Goal: Information Seeking & Learning: Learn about a topic

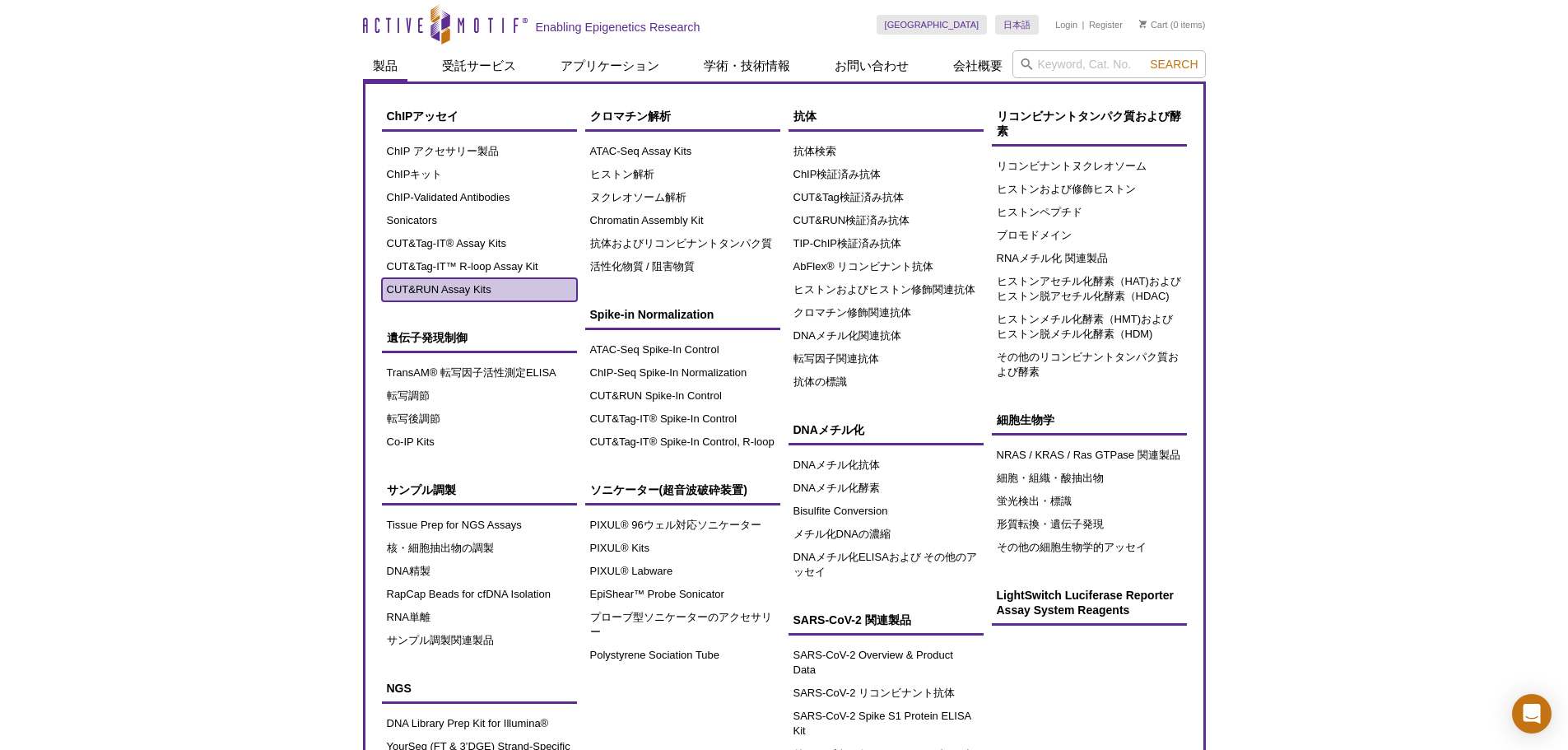
click at [462, 283] on link "CUT&RUN Assay Kits" at bounding box center [479, 290] width 195 height 23
click at [462, 289] on link "CUT&RUN Assay Kits" at bounding box center [479, 290] width 195 height 23
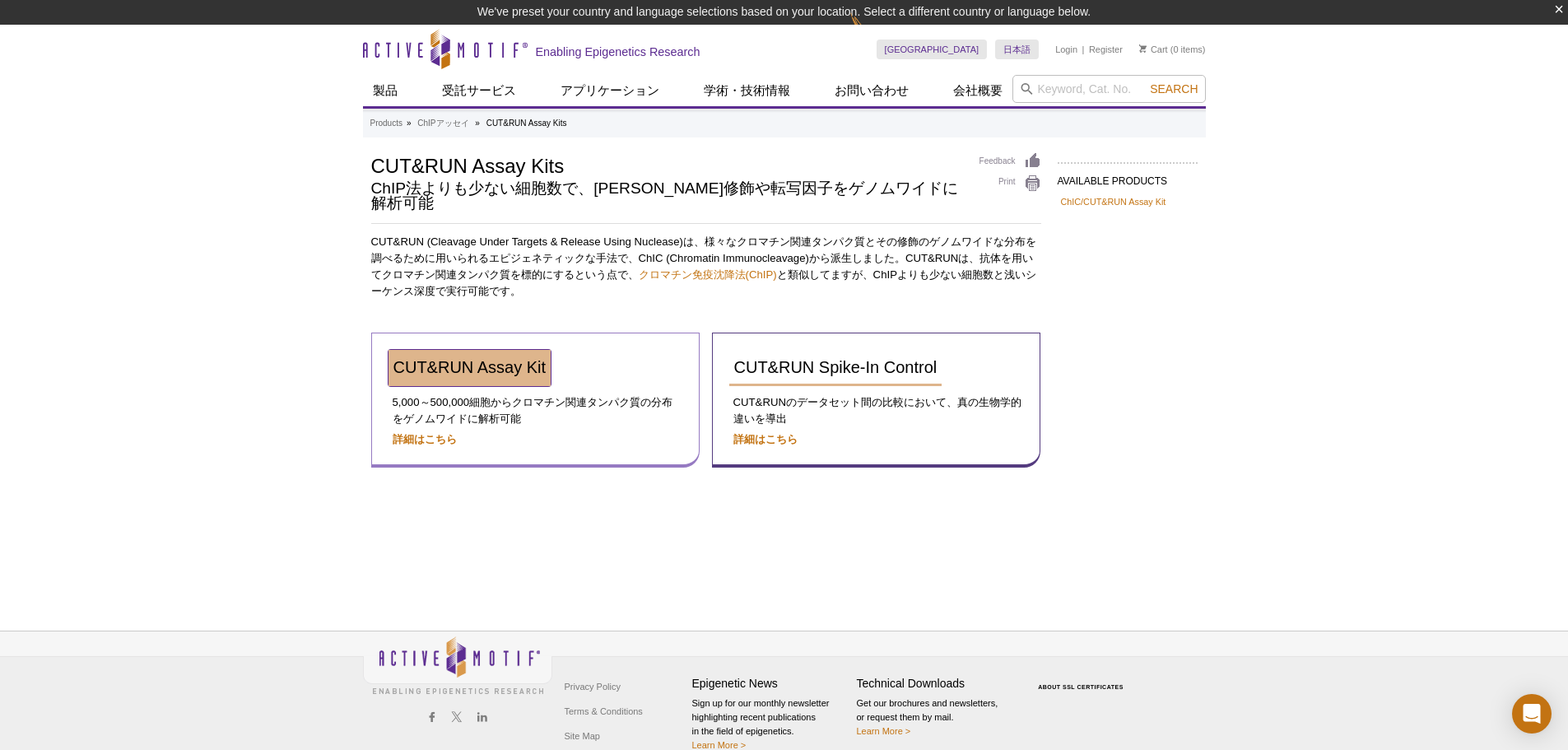
click at [486, 358] on span "CUT&RUN Assay Kit" at bounding box center [469, 367] width 153 height 18
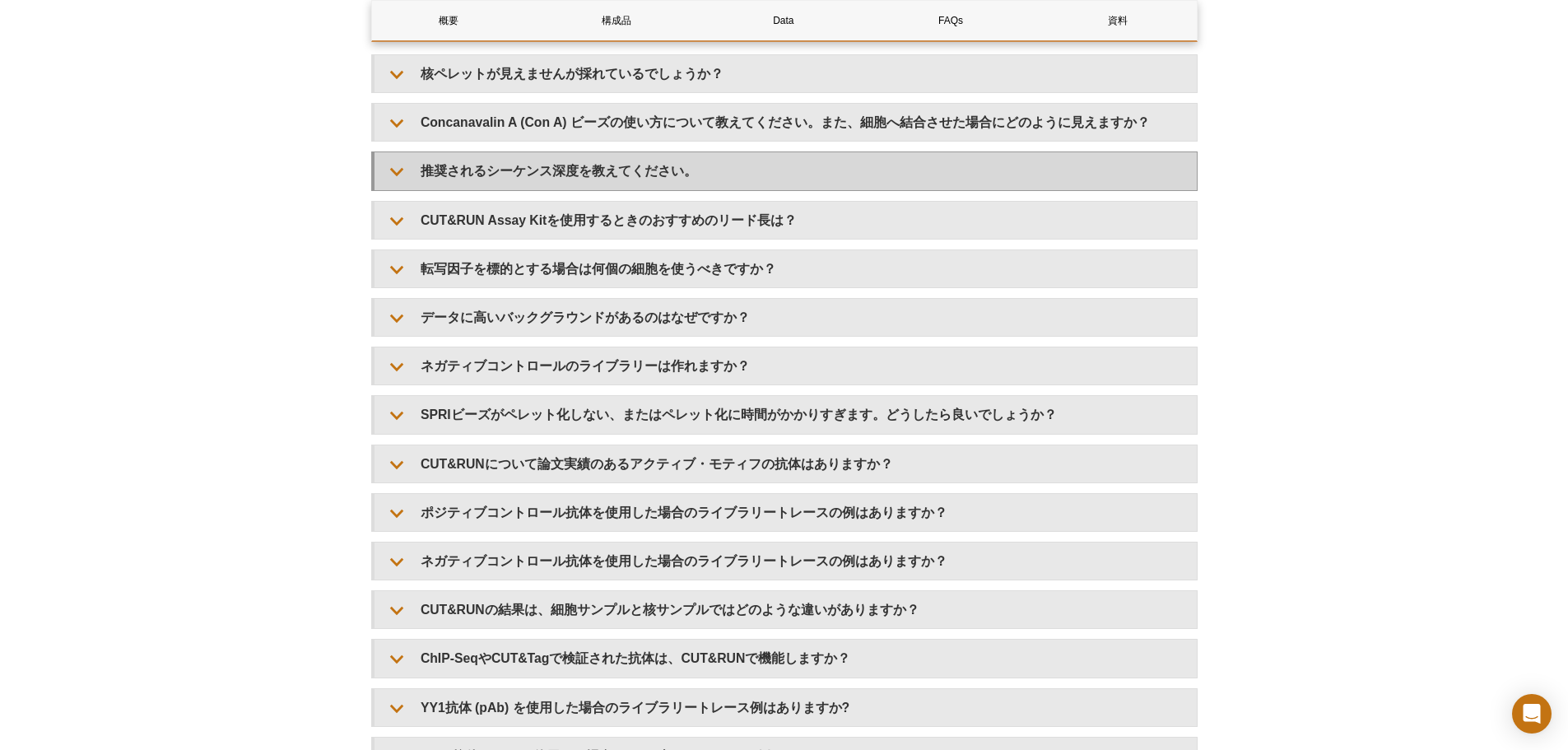
scroll to position [4858, 0]
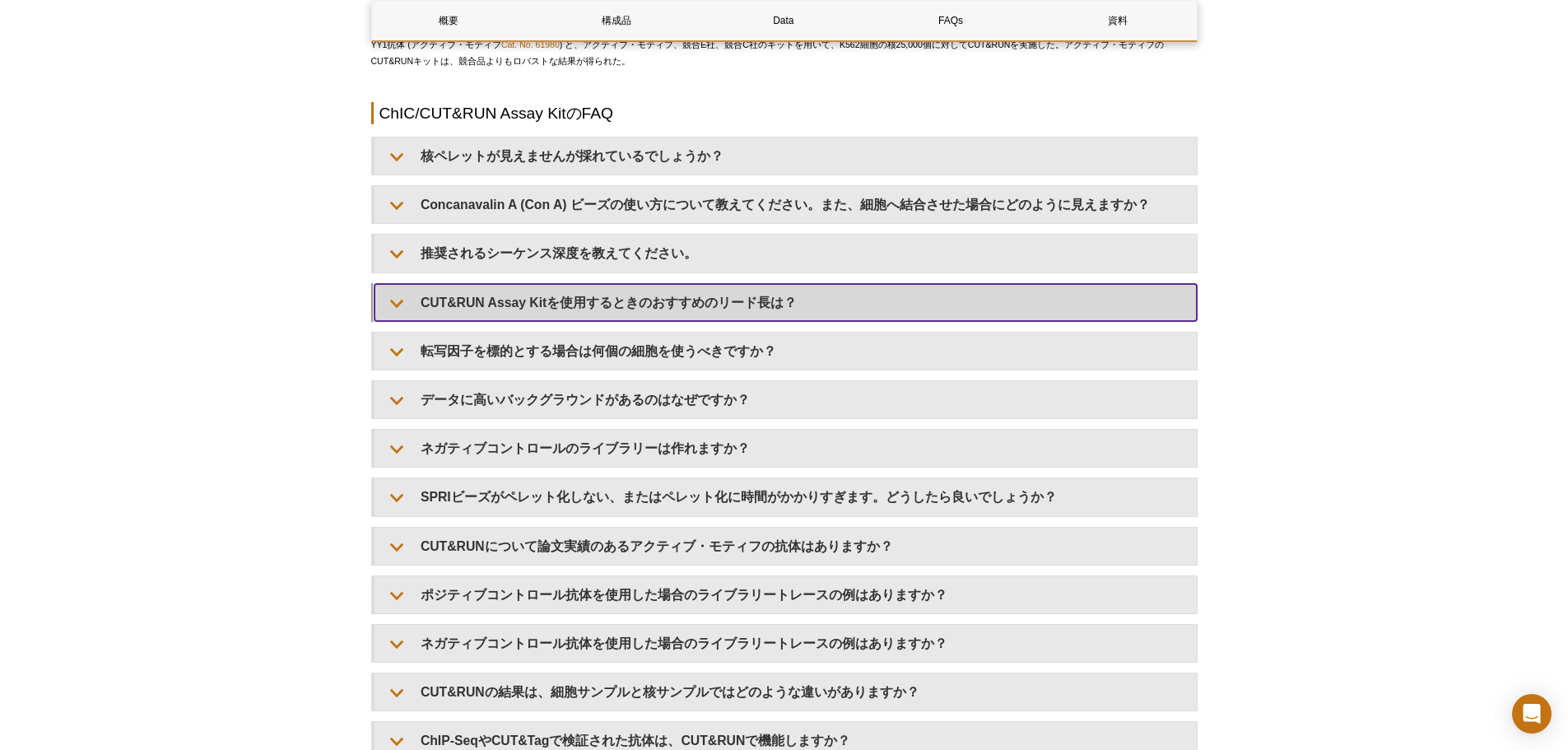
click at [564, 297] on summary "CUT&RUN Assay Kitを使用するときのおすすめのリード長は？" at bounding box center [785, 302] width 822 height 37
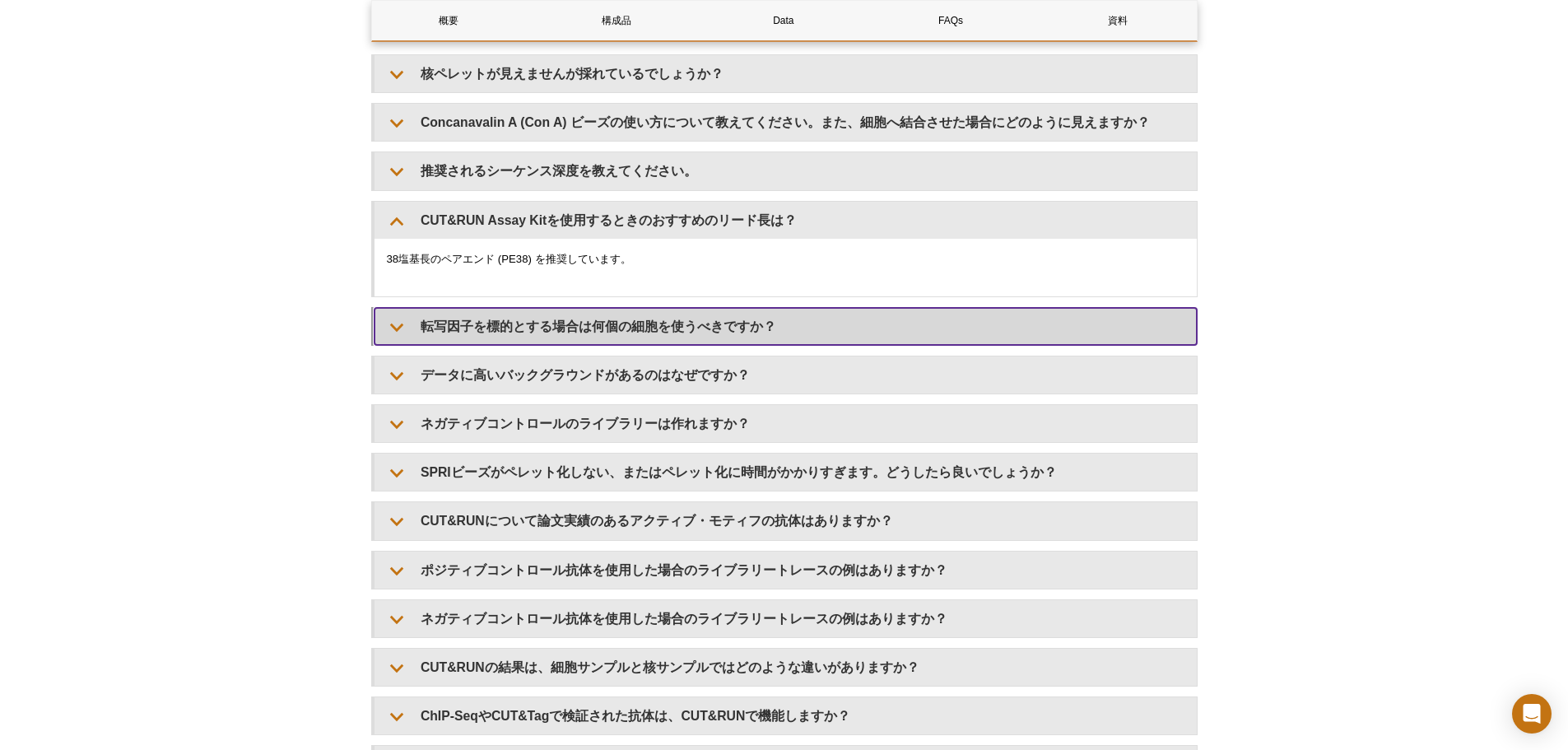
click at [537, 320] on summary "転写因子を標的とする場合は何個の細胞を使うべきですか？" at bounding box center [785, 326] width 822 height 37
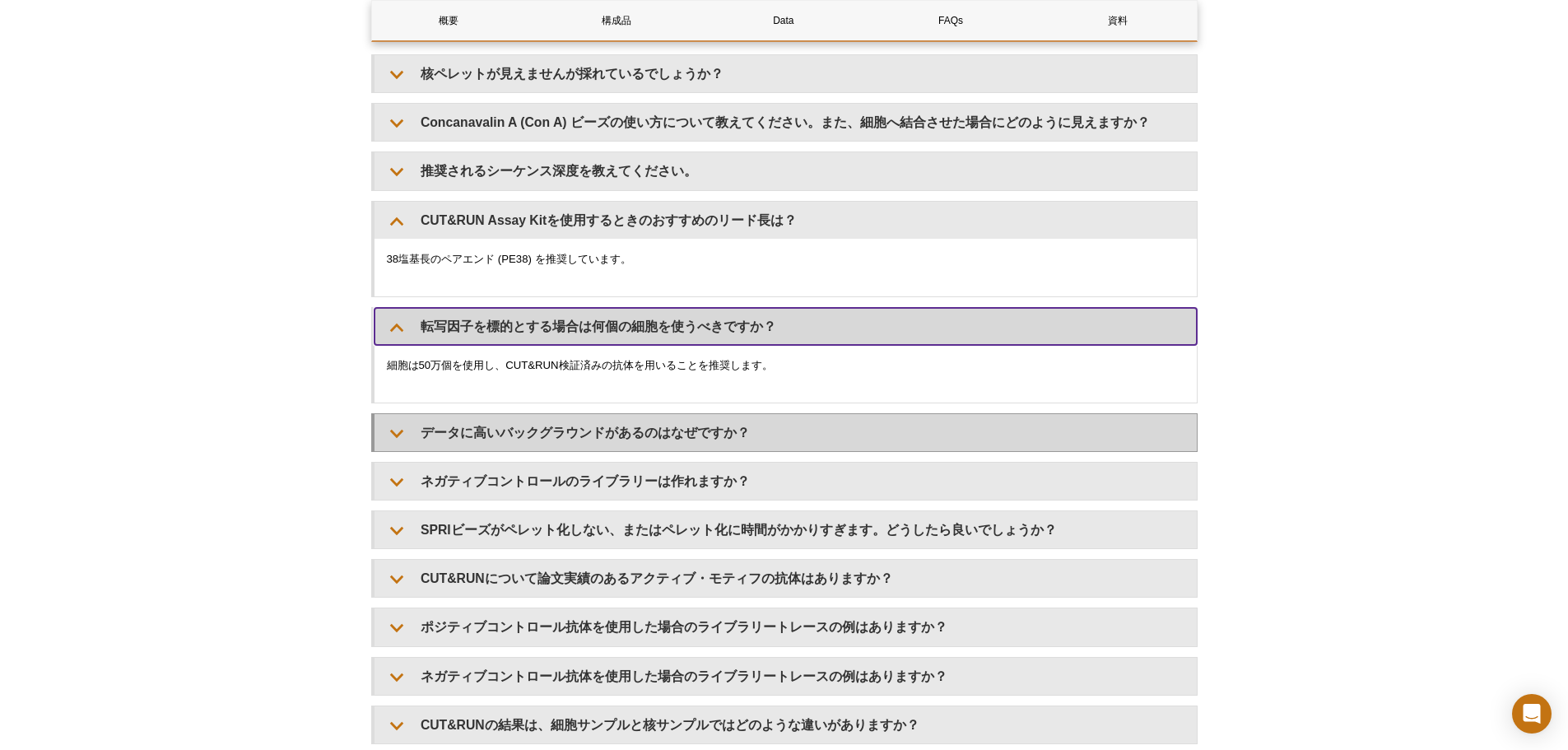
scroll to position [5023, 0]
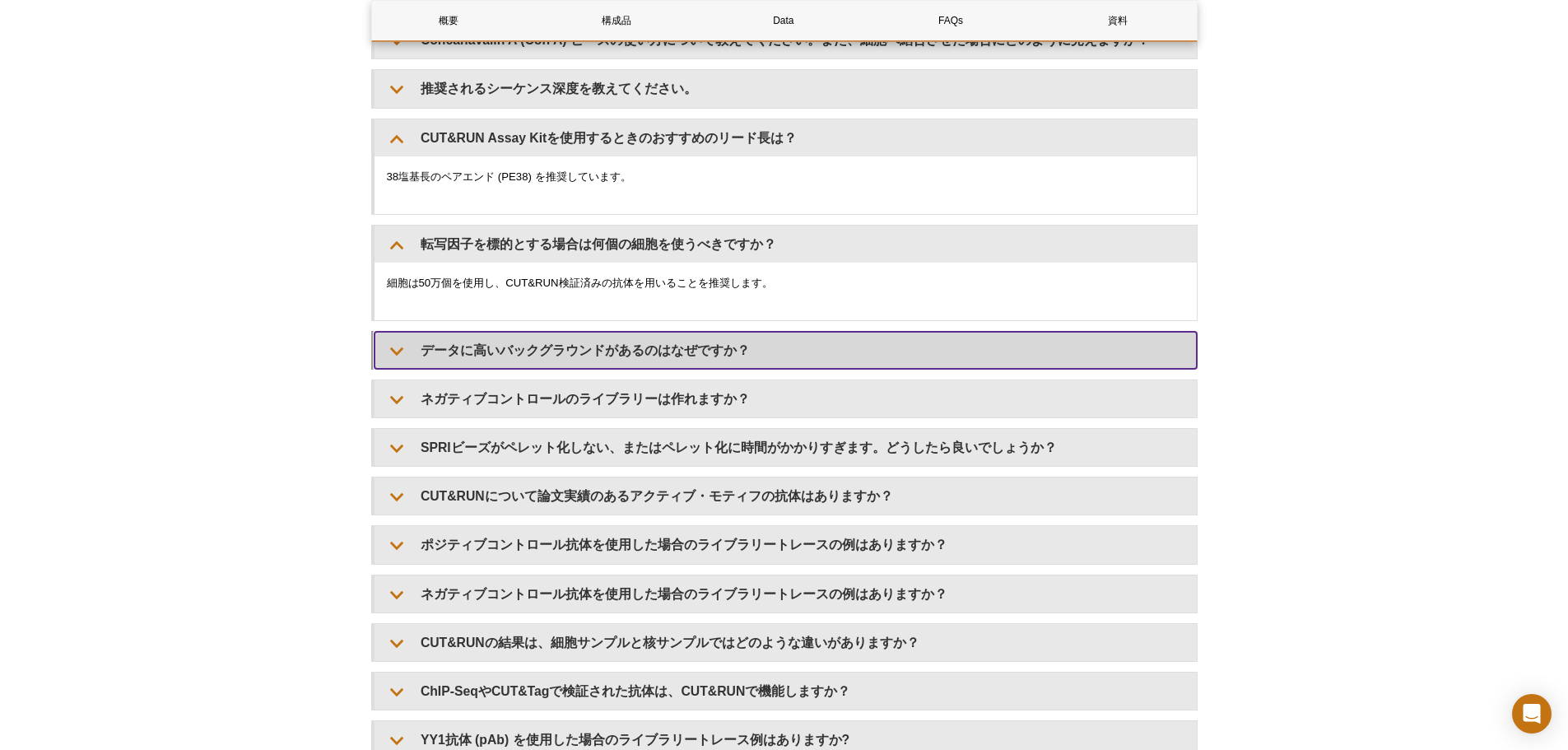
click at [522, 354] on summary "データに高いバックグラウンドがあるのはなぜですか？" at bounding box center [785, 350] width 822 height 37
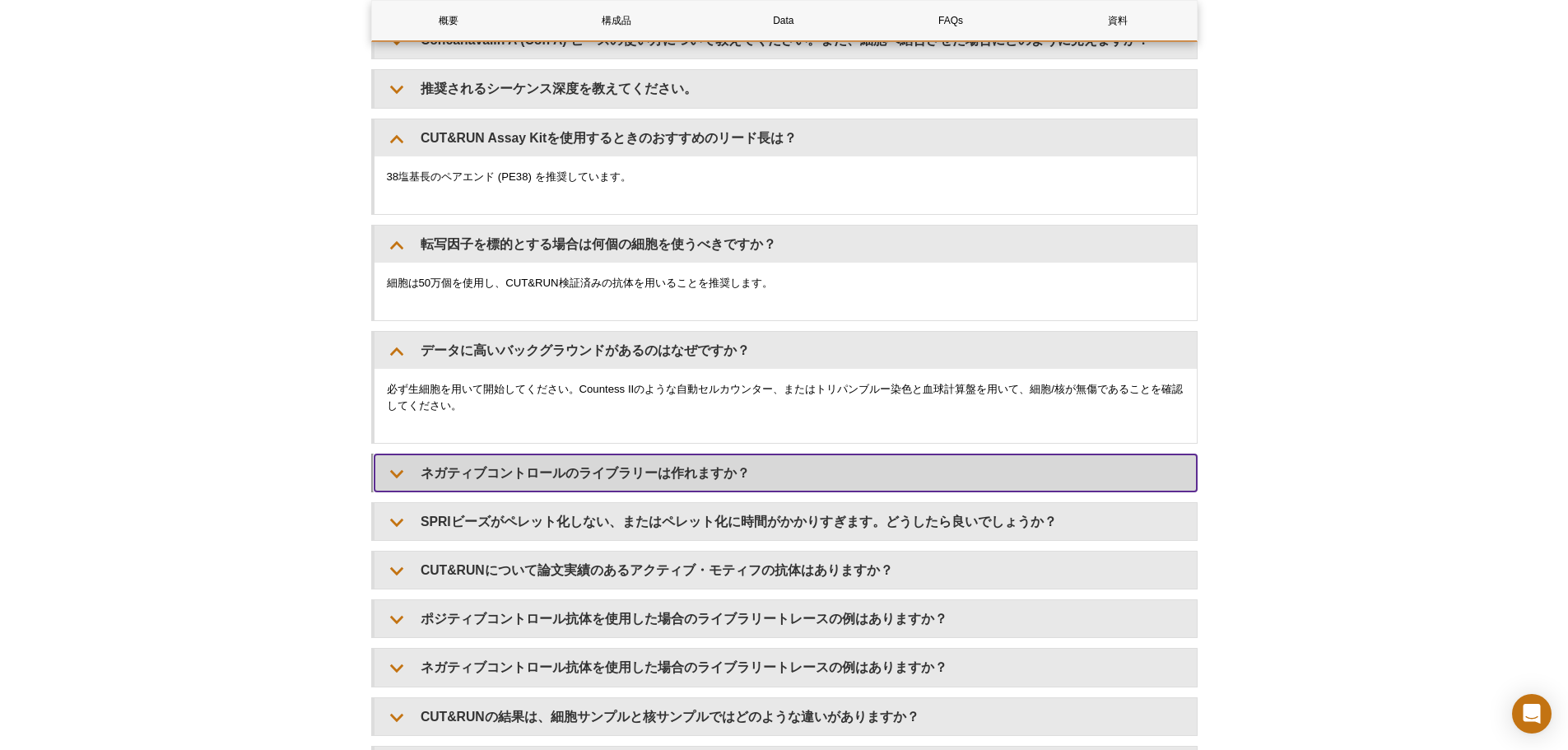
drag, startPoint x: 533, startPoint y: 476, endPoint x: 543, endPoint y: 471, distance: 11.2
click at [532, 476] on summary "ネガティブコントロールのライブラリーは作れますか？" at bounding box center [785, 472] width 822 height 37
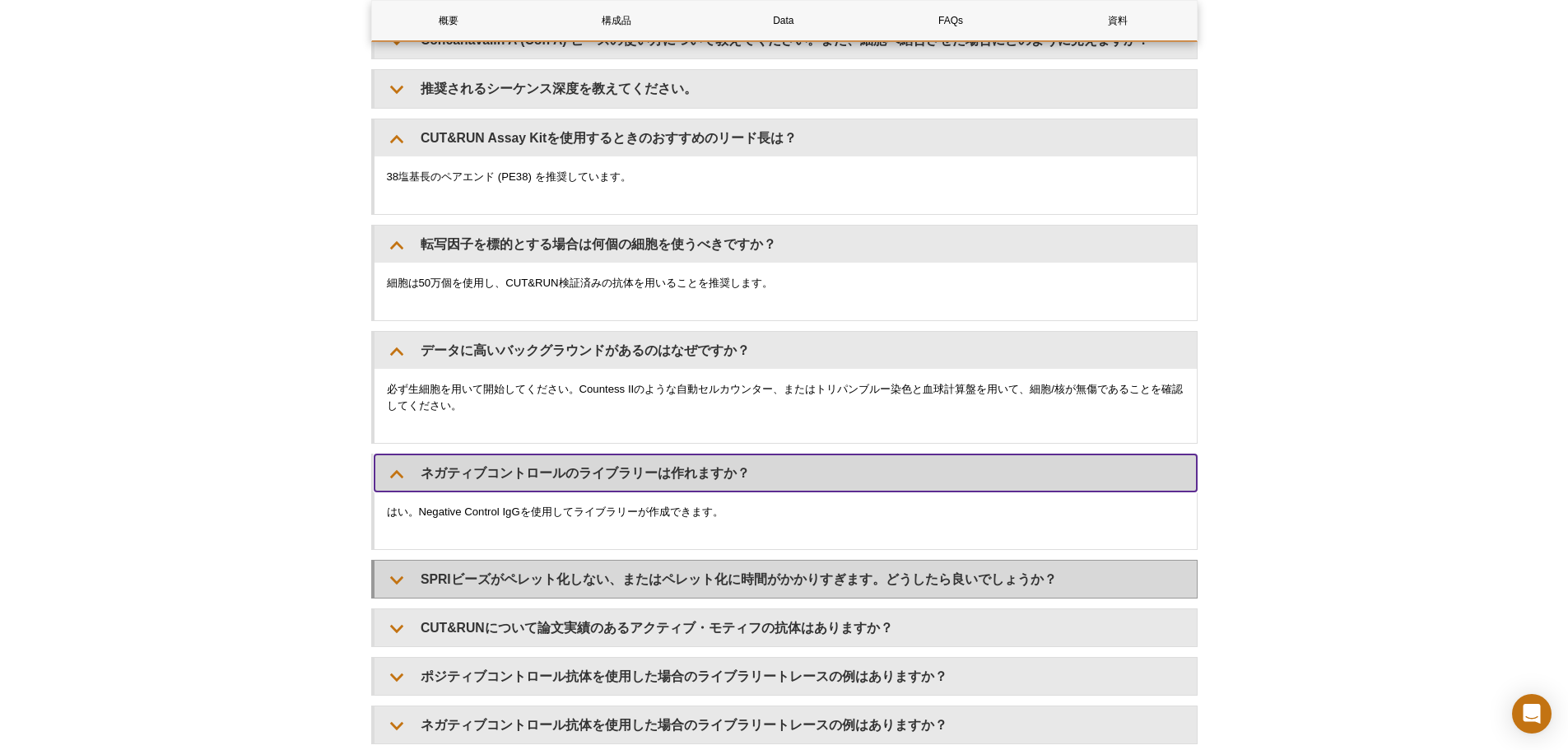
scroll to position [5187, 0]
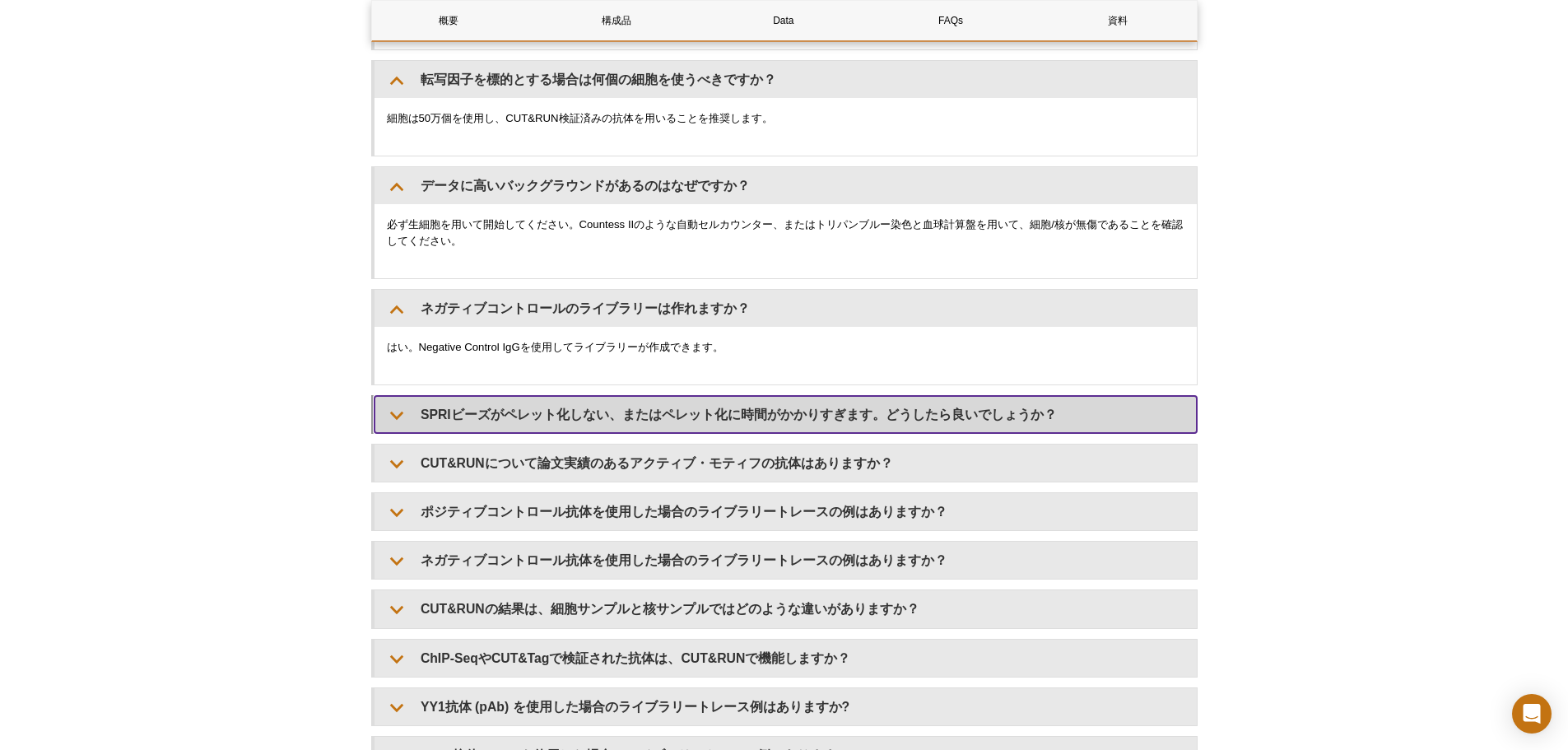
click at [536, 420] on summary "SPRIビーズがペレット化しない、またはペレット化に時間がかかりすぎます。どうしたら良いでしょうか？" at bounding box center [785, 414] width 822 height 37
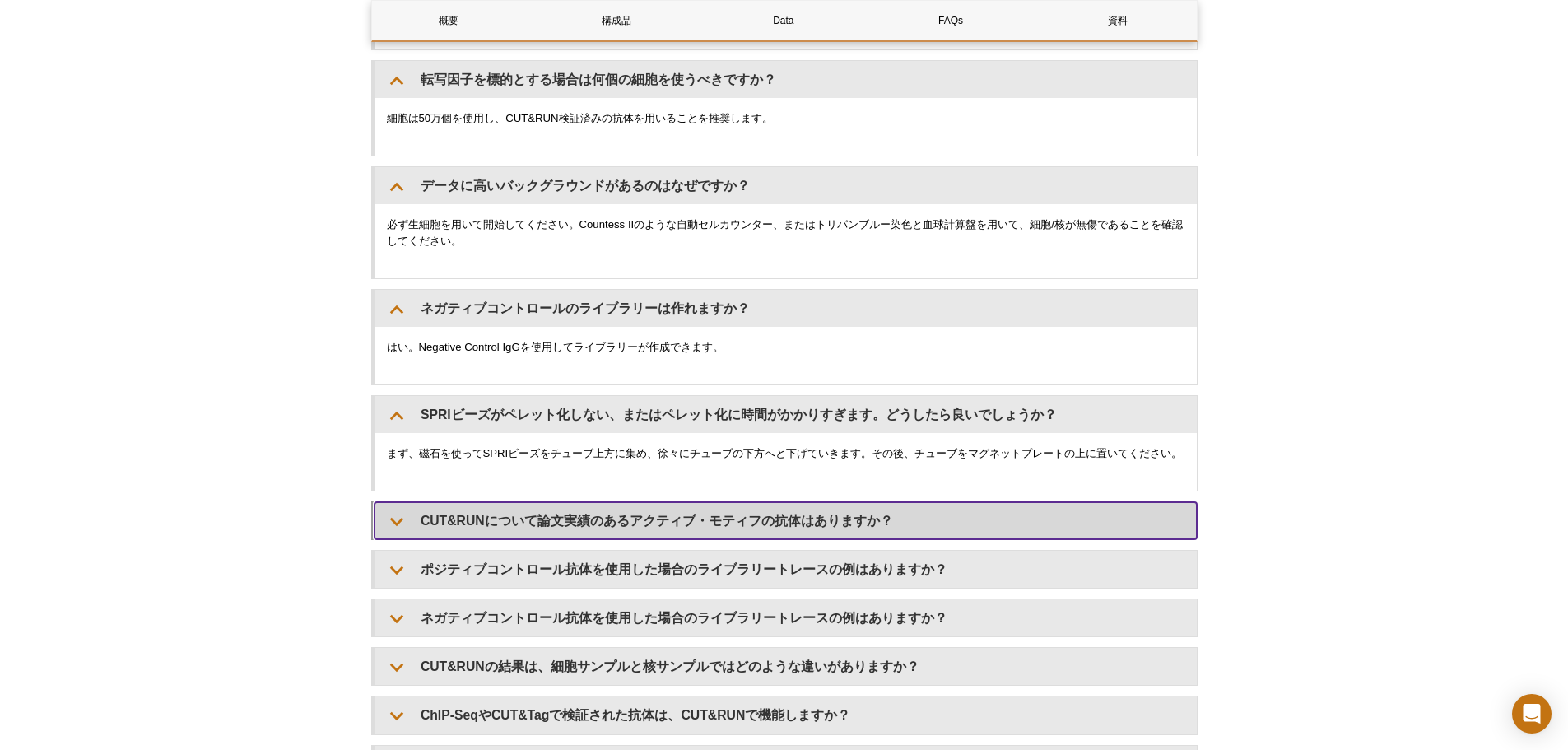
click at [544, 539] on summary "CUT&RUNについて論文実績のあるアクティブ・モティフの抗体はありますか？" at bounding box center [785, 520] width 822 height 37
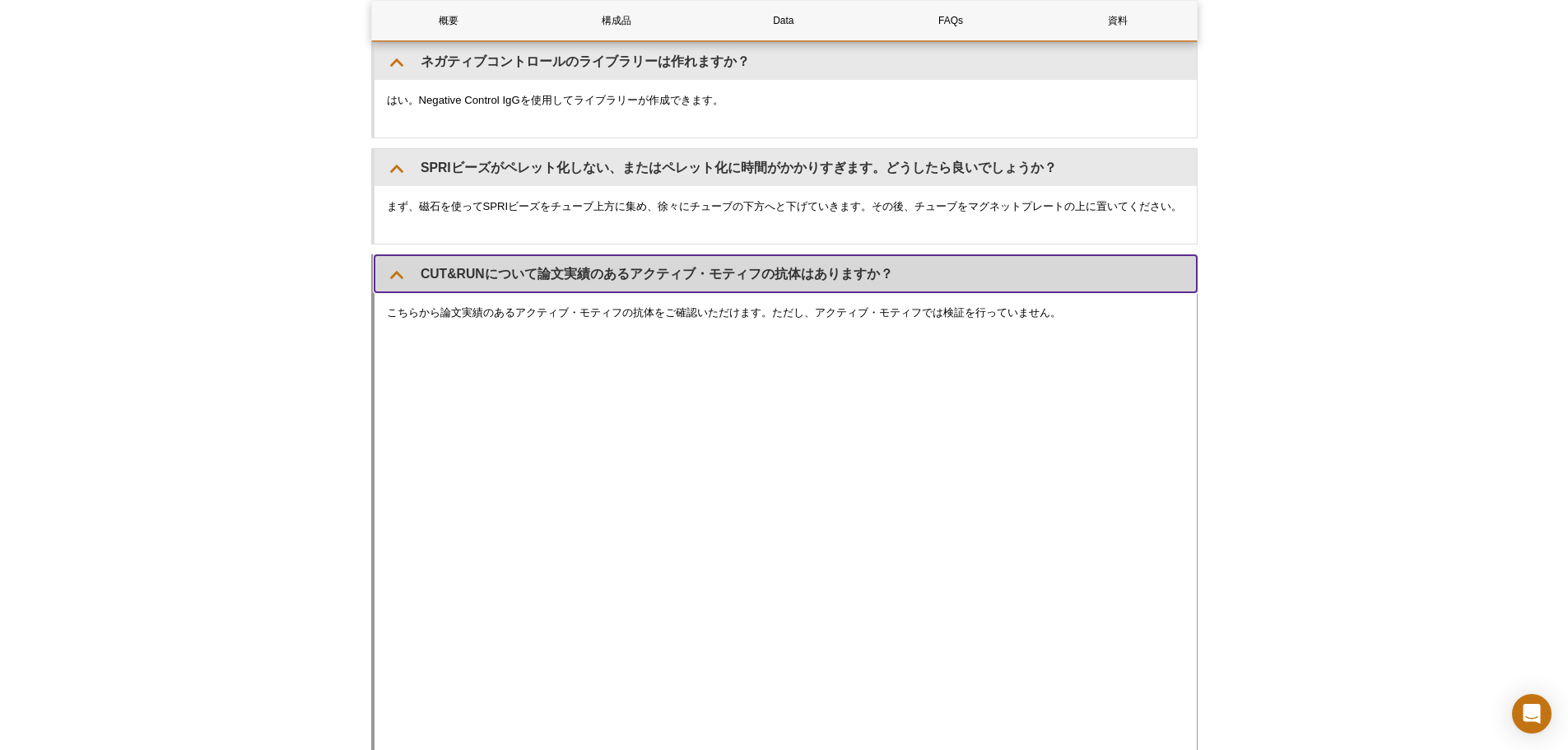
scroll to position [5517, 0]
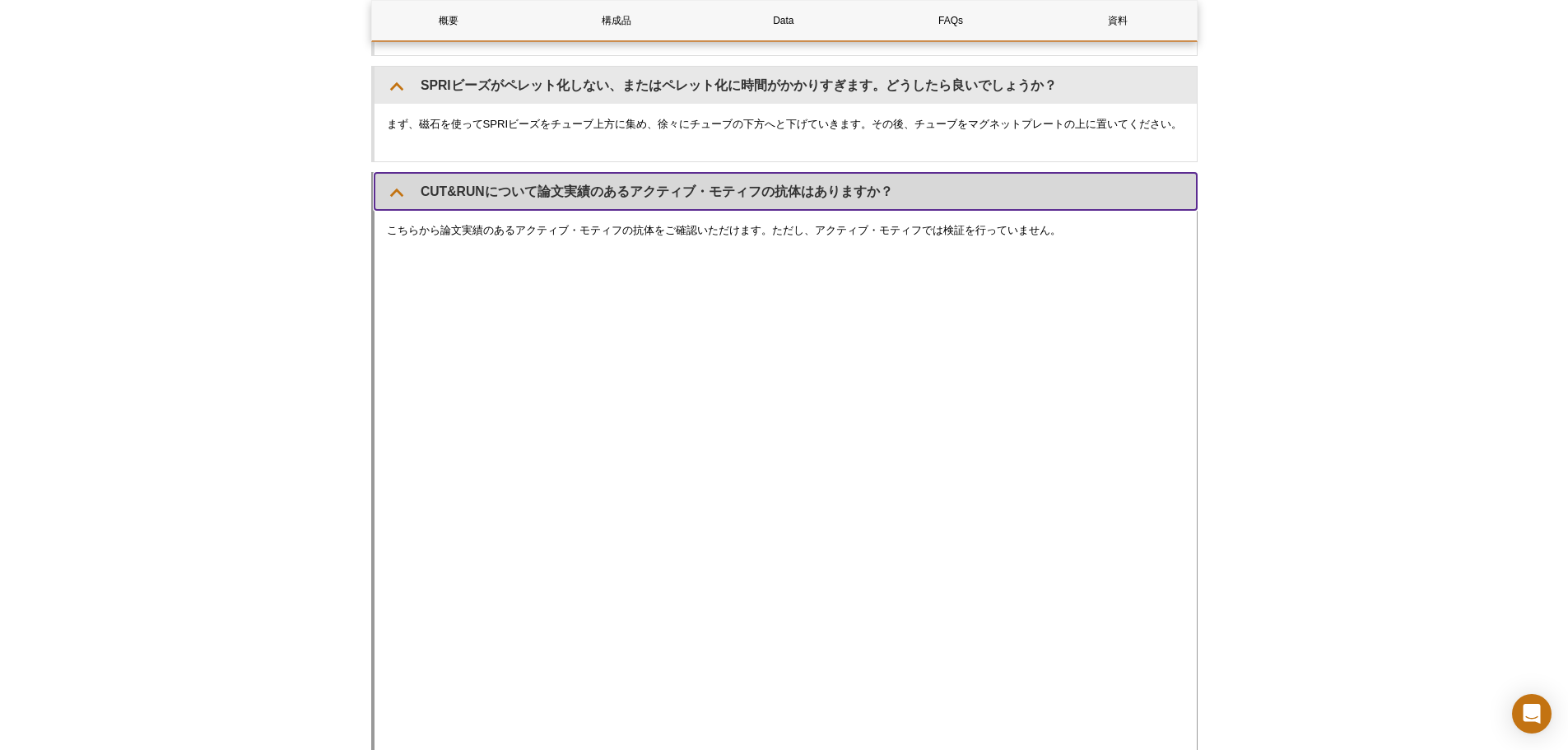
click at [392, 210] on summary "CUT&RUNについて論文実績のあるアクティブ・モティフの抗体はありますか？" at bounding box center [785, 190] width 822 height 37
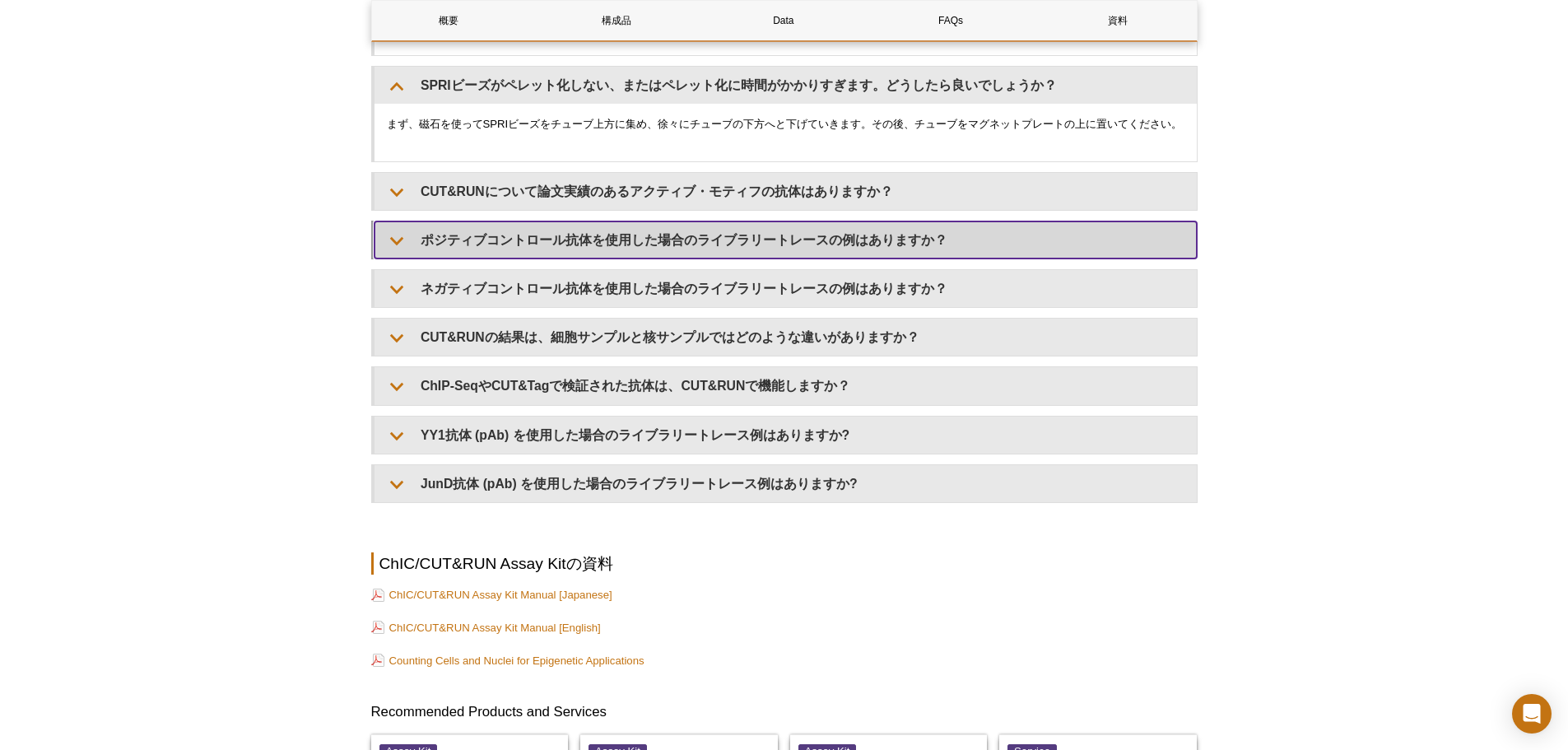
click at [428, 258] on summary "ポジティブコントロール抗体を使用した場合のライブラリートレースの例はありますか？" at bounding box center [785, 240] width 822 height 37
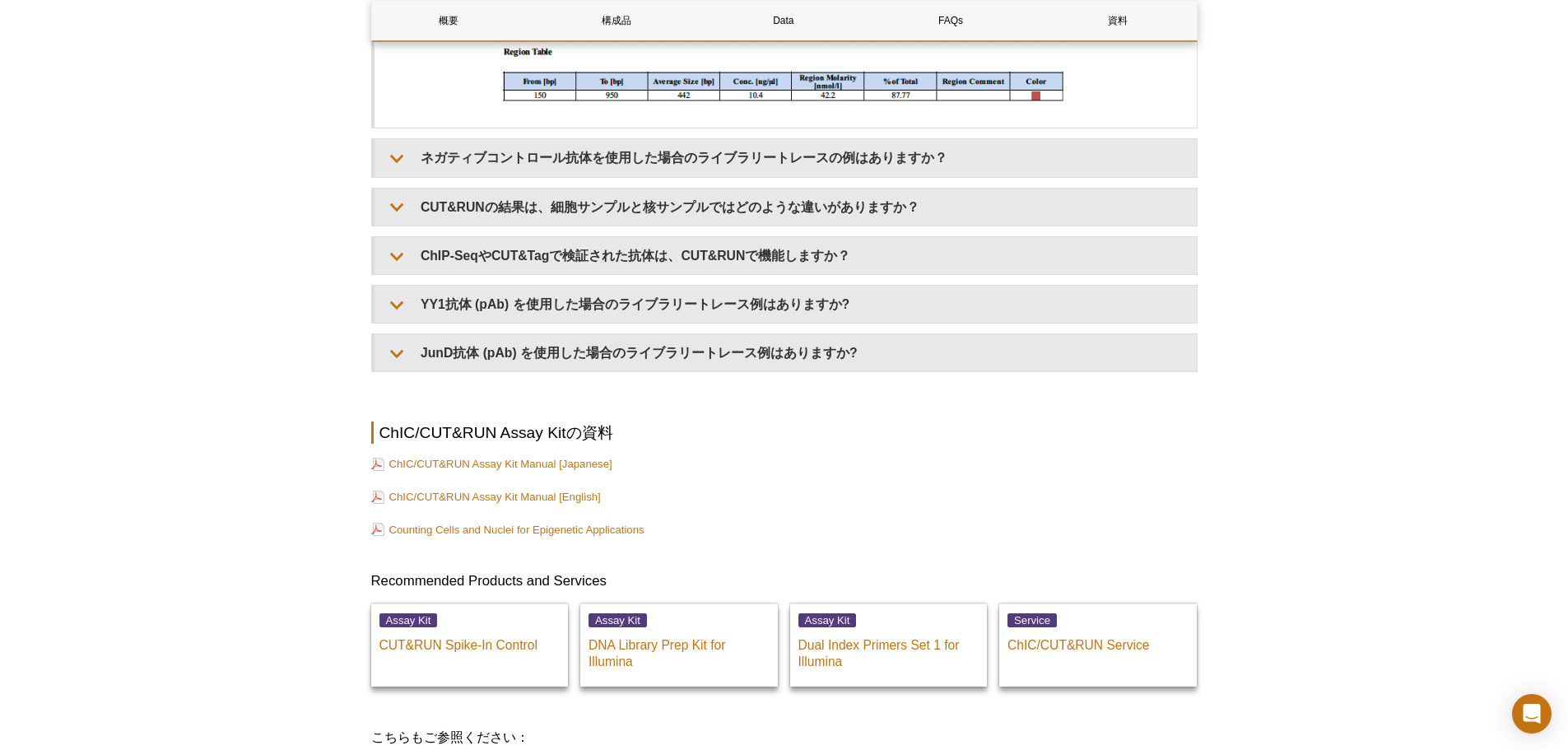
scroll to position [7740, 0]
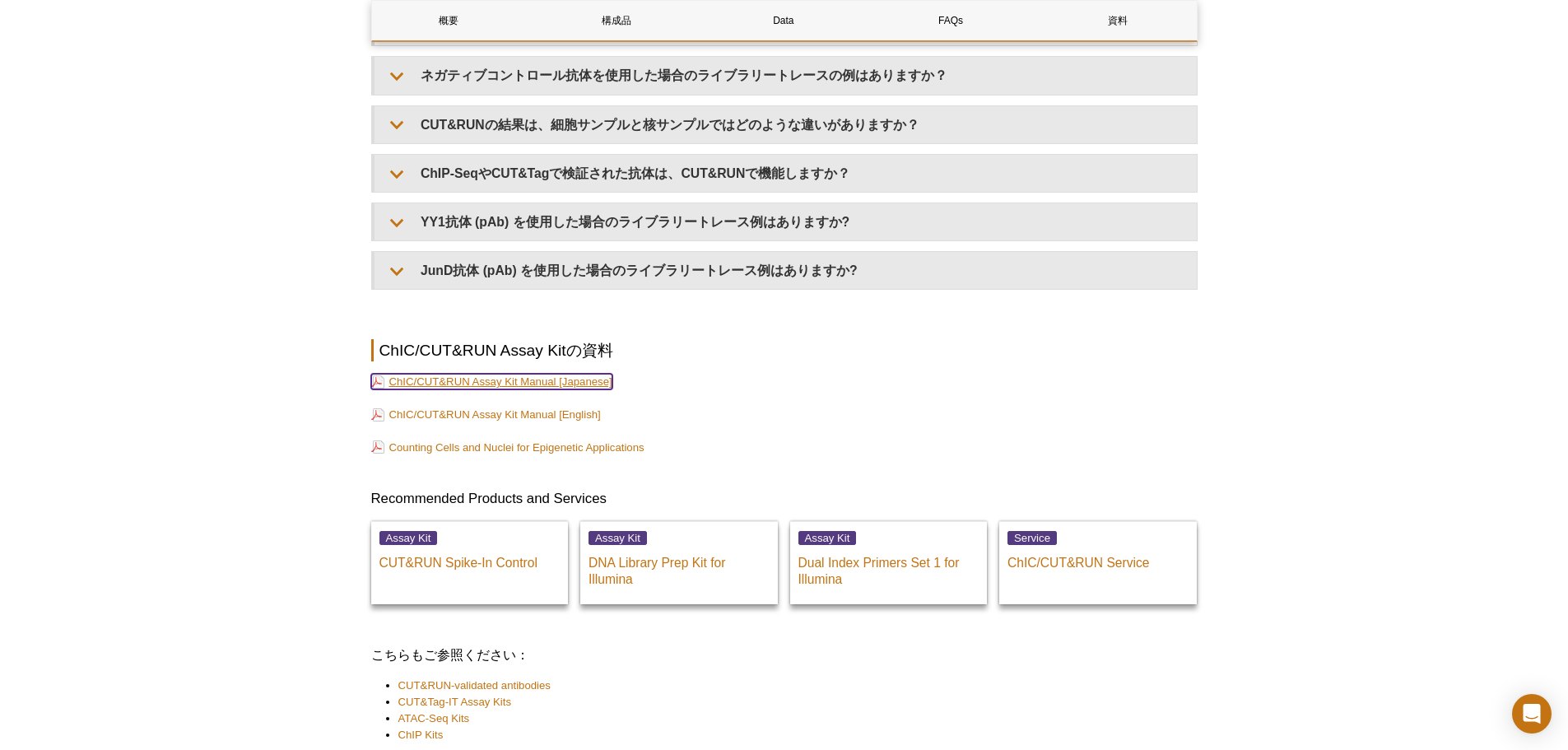
click at [526, 390] on link "ChIC/CUT&RUN Assay Kit Manual [Japanese]" at bounding box center [491, 382] width 241 height 16
